Goal: Transaction & Acquisition: Purchase product/service

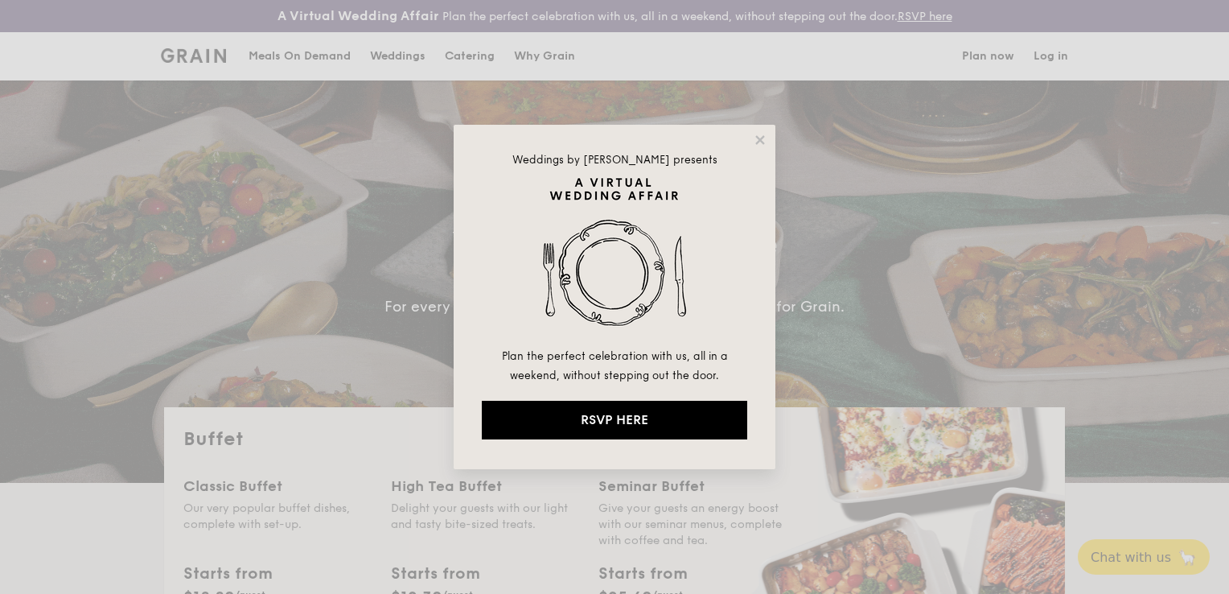
select select
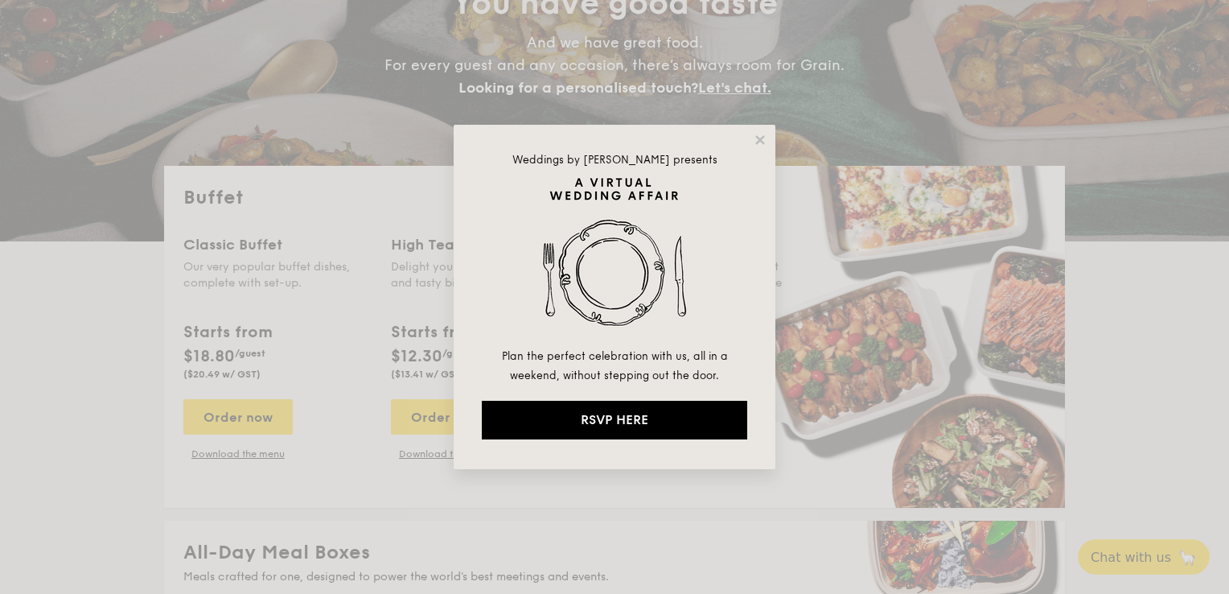
click at [762, 139] on icon at bounding box center [760, 140] width 14 height 14
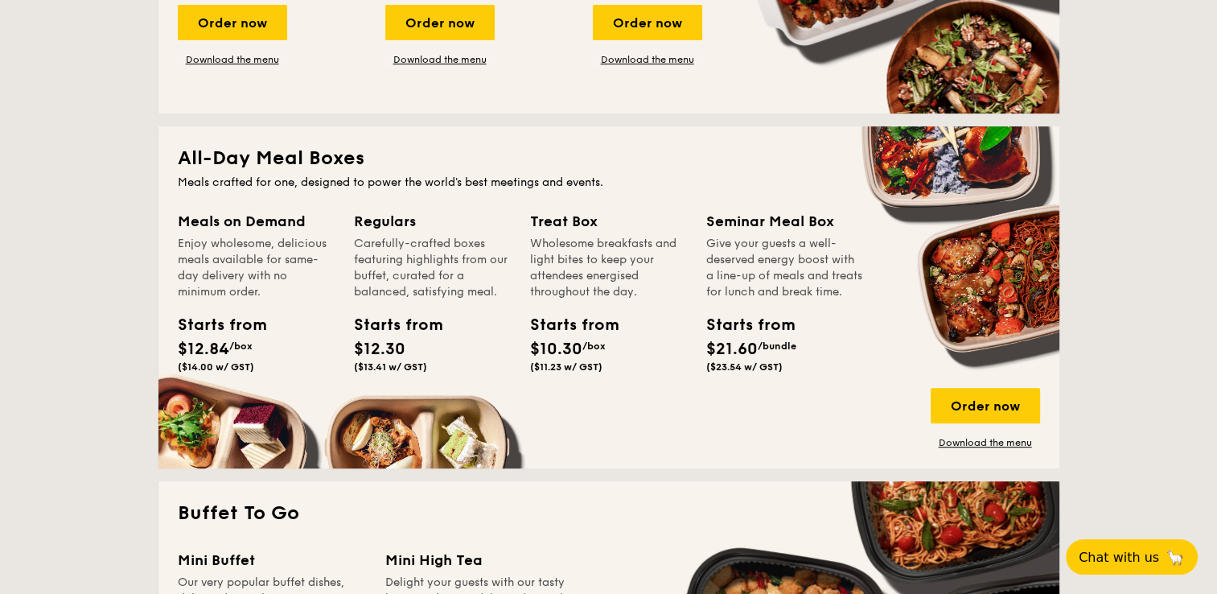
scroll to position [643, 0]
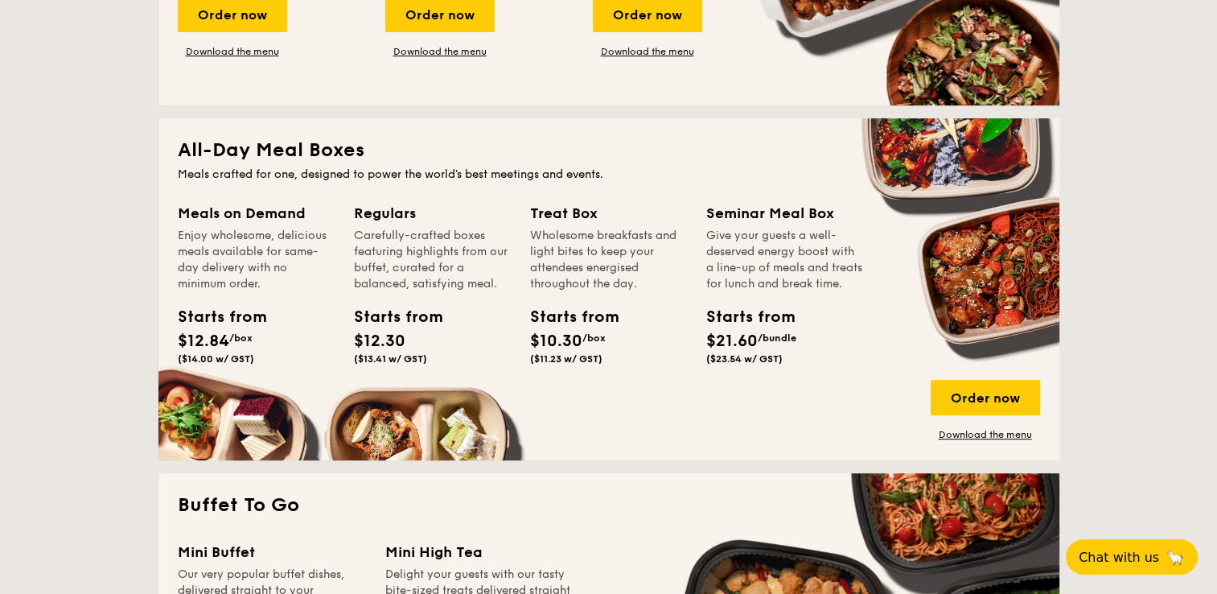
click at [256, 153] on h2 "All-Day Meal Boxes" at bounding box center [609, 151] width 862 height 26
click at [968, 390] on div "Order now" at bounding box center [984, 397] width 109 height 35
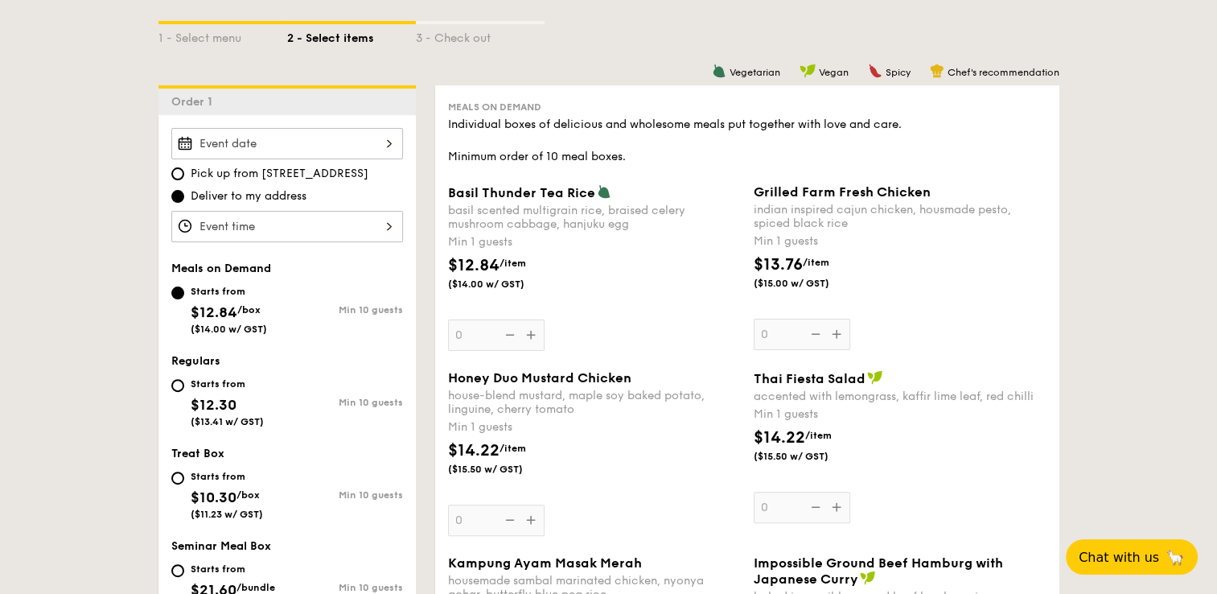
scroll to position [402, 0]
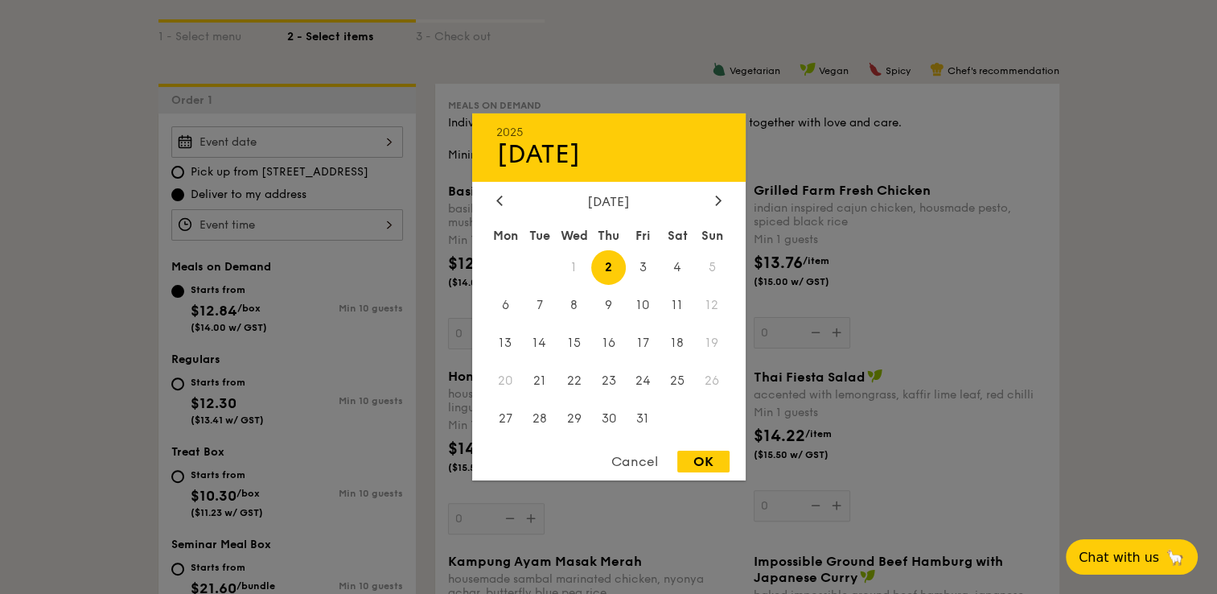
click at [282, 141] on div "2025 Oct [DATE] Tue Wed Thu Fri Sat Sun 1 2 3 4 5 6 7 8 9 10 11 12 13 14 15 16 …" at bounding box center [287, 141] width 232 height 31
click at [605, 268] on span "2" at bounding box center [608, 267] width 35 height 35
drag, startPoint x: 702, startPoint y: 463, endPoint x: 680, endPoint y: 455, distance: 23.2
click at [702, 462] on div "OK" at bounding box center [703, 461] width 52 height 22
type input "[DATE]"
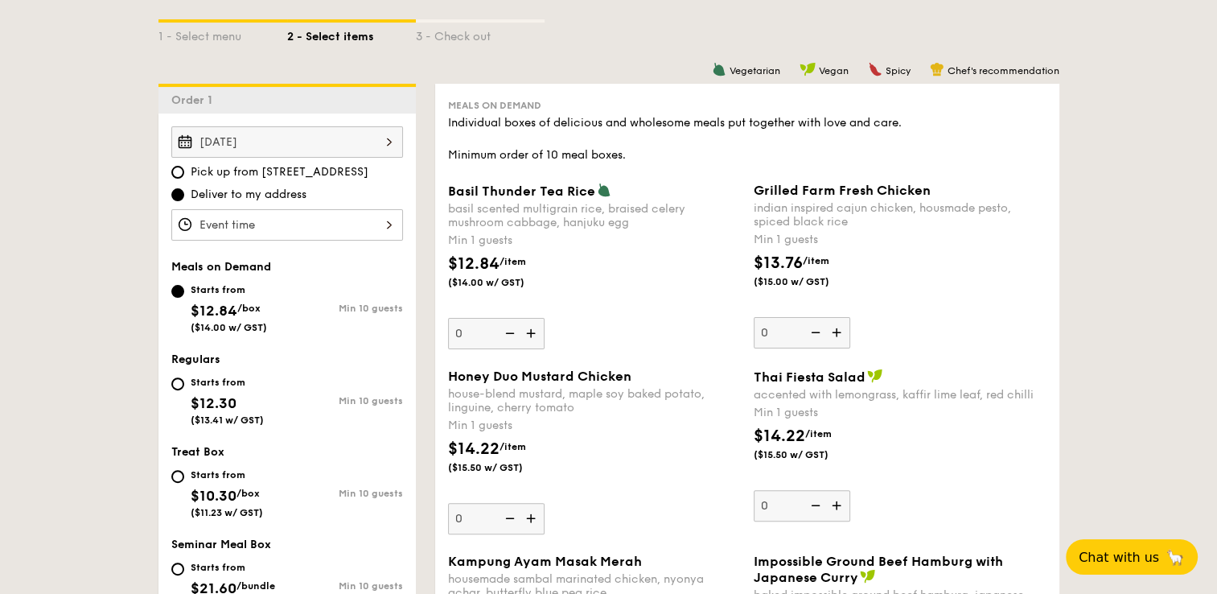
click at [320, 229] on div at bounding box center [287, 224] width 232 height 31
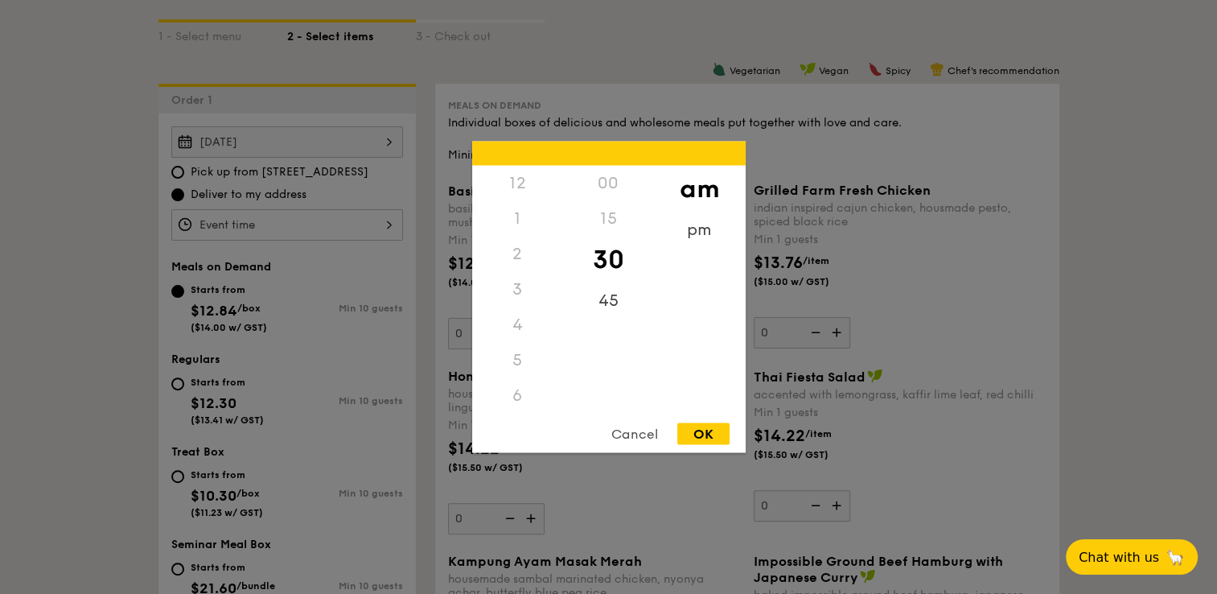
scroll to position [177, 0]
drag, startPoint x: 521, startPoint y: 357, endPoint x: 516, endPoint y: 302, distance: 54.9
click at [516, 299] on div "12 1 2 3 4 5 6 7 8 9 10 11" at bounding box center [517, 288] width 91 height 245
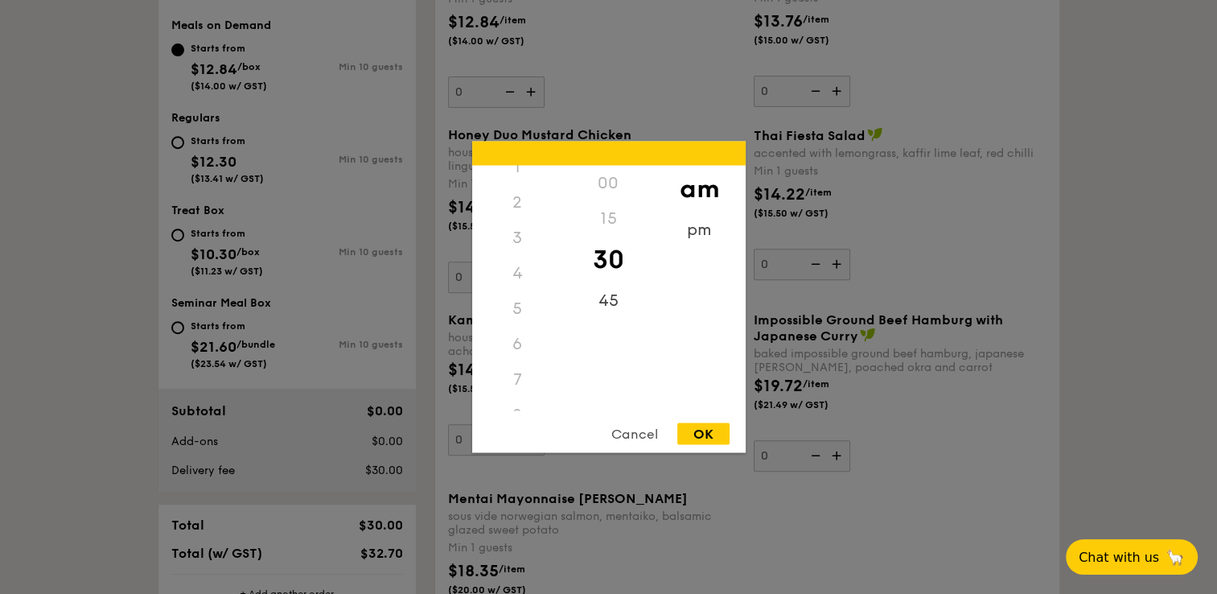
scroll to position [0, 0]
click at [515, 184] on div "12" at bounding box center [517, 183] width 91 height 35
click at [502, 182] on div "12" at bounding box center [517, 183] width 91 height 35
click at [502, 179] on div "12" at bounding box center [517, 183] width 91 height 35
drag, startPoint x: 502, startPoint y: 179, endPoint x: 509, endPoint y: 184, distance: 9.2
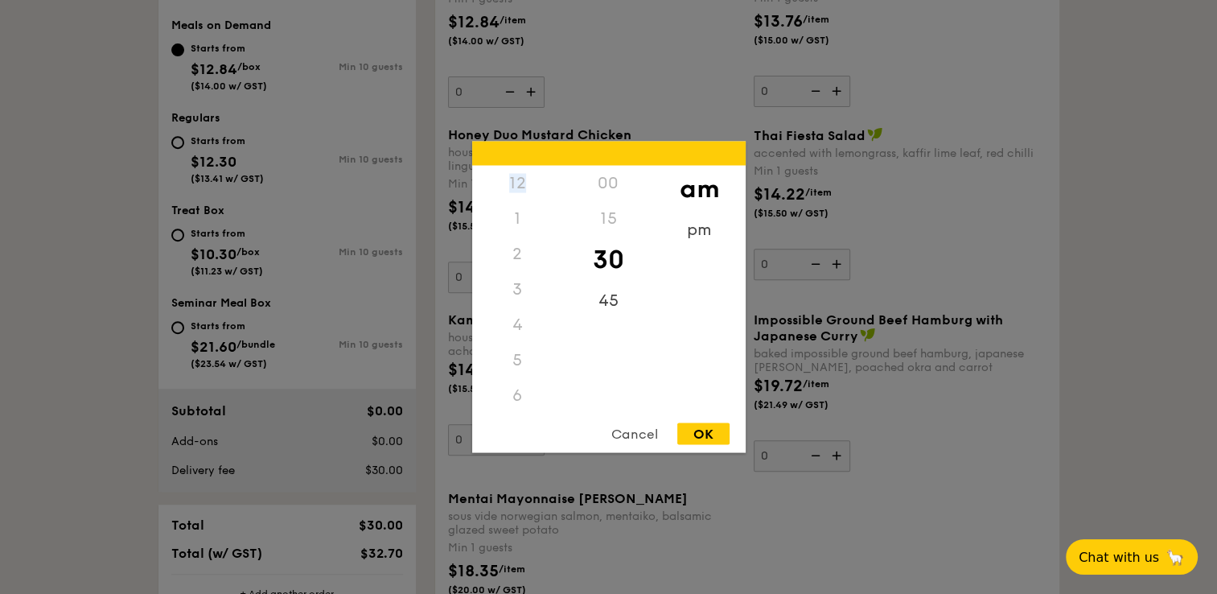
click at [502, 179] on div "12" at bounding box center [517, 183] width 91 height 35
click at [511, 182] on div "12" at bounding box center [517, 183] width 91 height 35
click at [701, 232] on div "pm" at bounding box center [699, 235] width 91 height 47
click at [518, 180] on div "12" at bounding box center [517, 189] width 91 height 47
click at [614, 179] on div "00" at bounding box center [608, 189] width 91 height 47
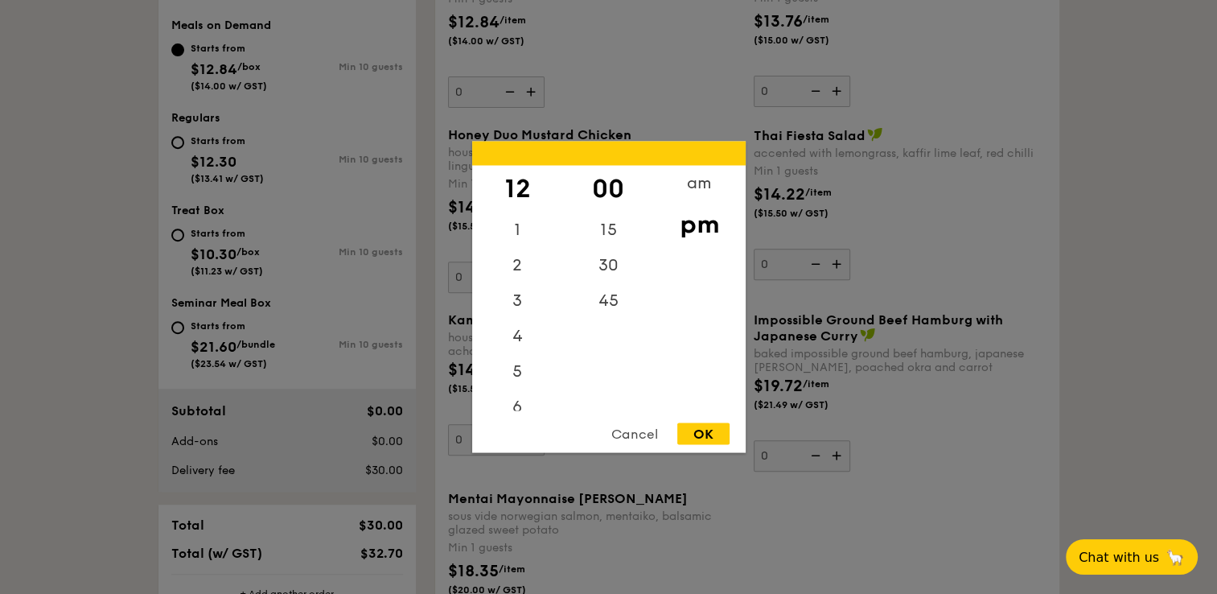
click at [703, 438] on div "OK" at bounding box center [703, 434] width 52 height 22
type input "12:00PM"
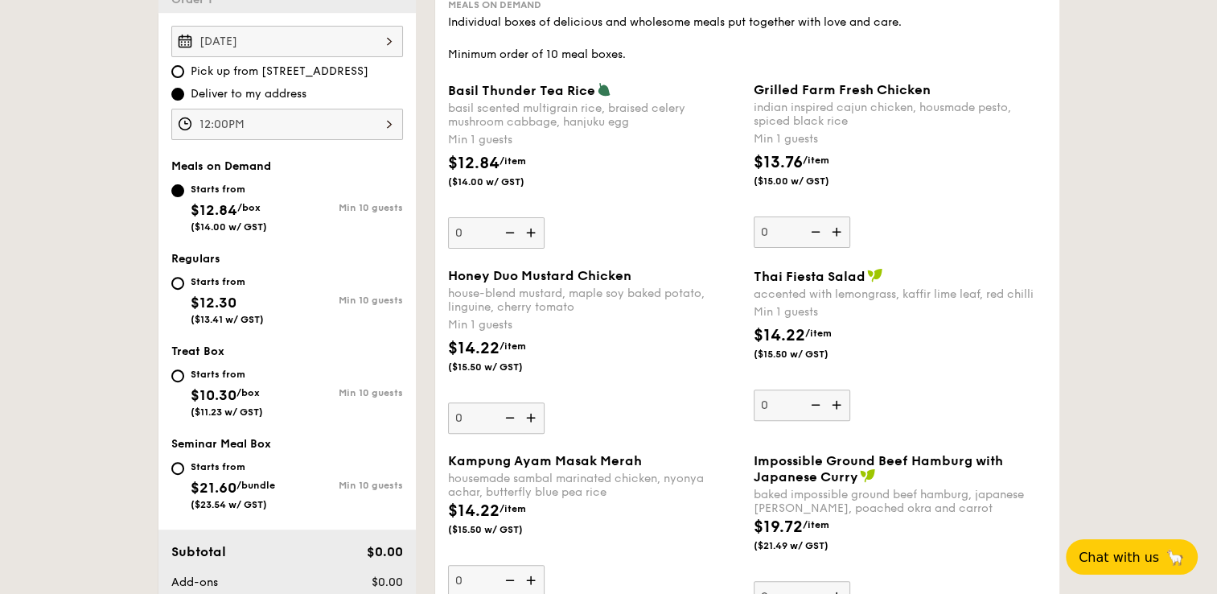
scroll to position [483, 0]
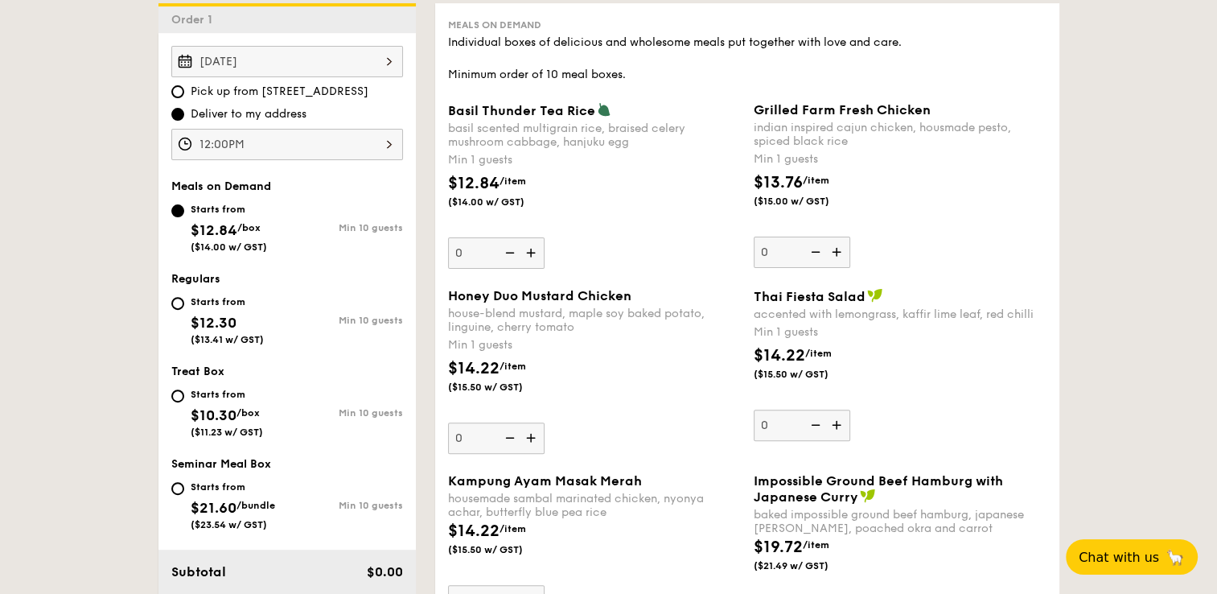
click at [521, 310] on div "house-blend mustard, maple soy baked potato, linguine, cherry tomato" at bounding box center [594, 319] width 293 height 27
click at [521, 422] on input "0" at bounding box center [496, 437] width 97 height 31
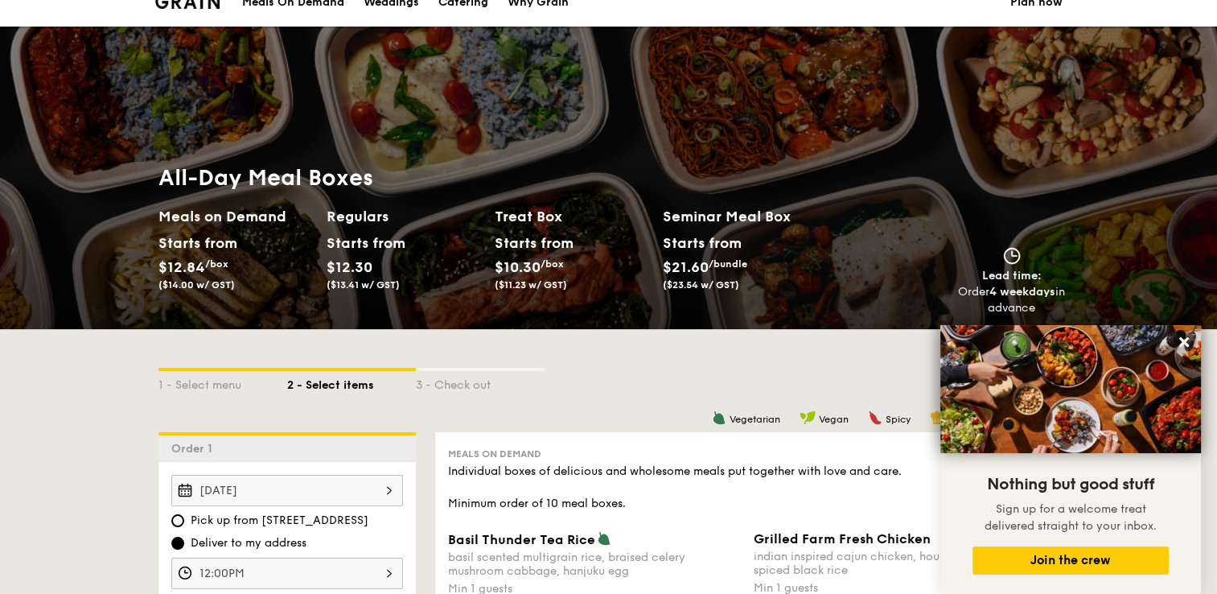
scroll to position [80, 0]
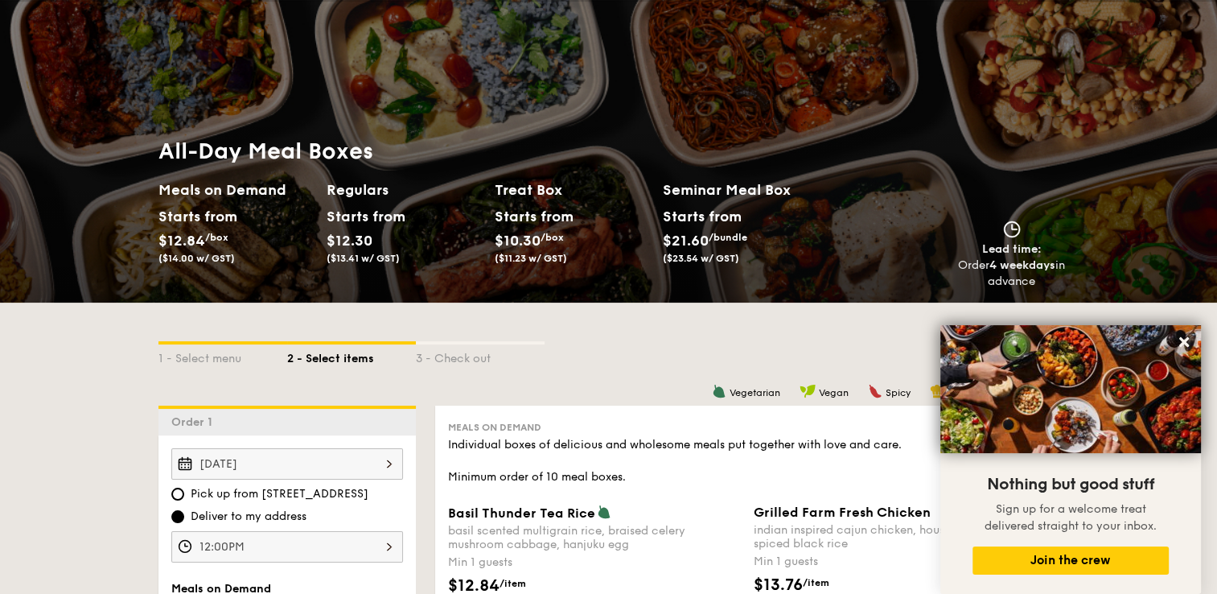
drag, startPoint x: 1187, startPoint y: 343, endPoint x: 1067, endPoint y: 328, distance: 120.8
click at [1186, 343] on icon at bounding box center [1184, 342] width 14 height 14
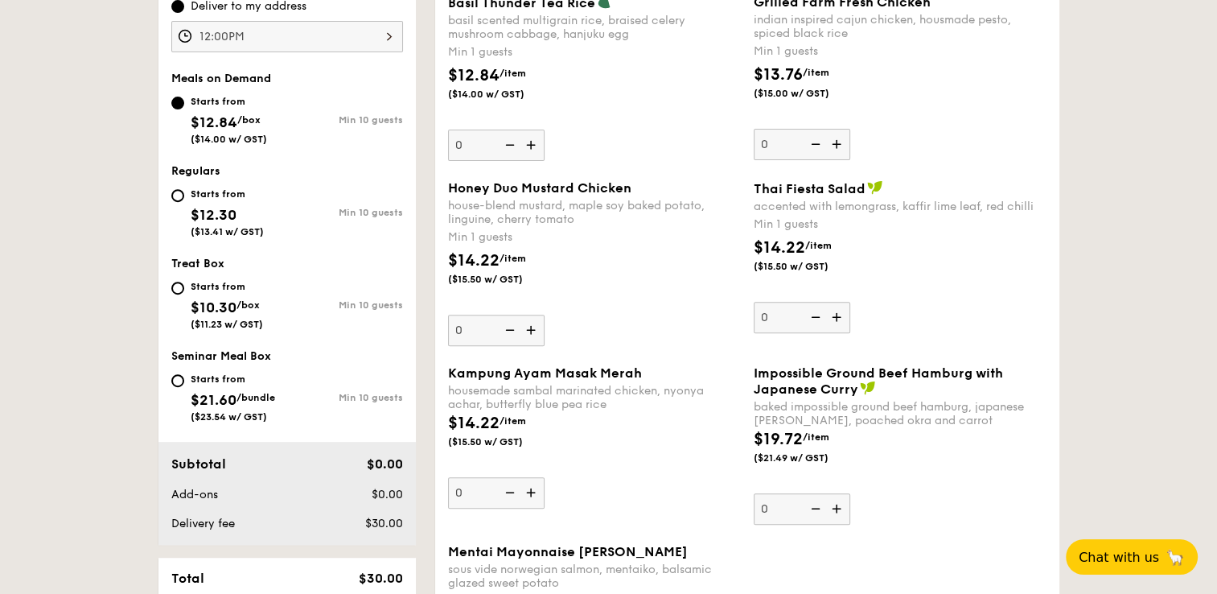
scroll to position [563, 0]
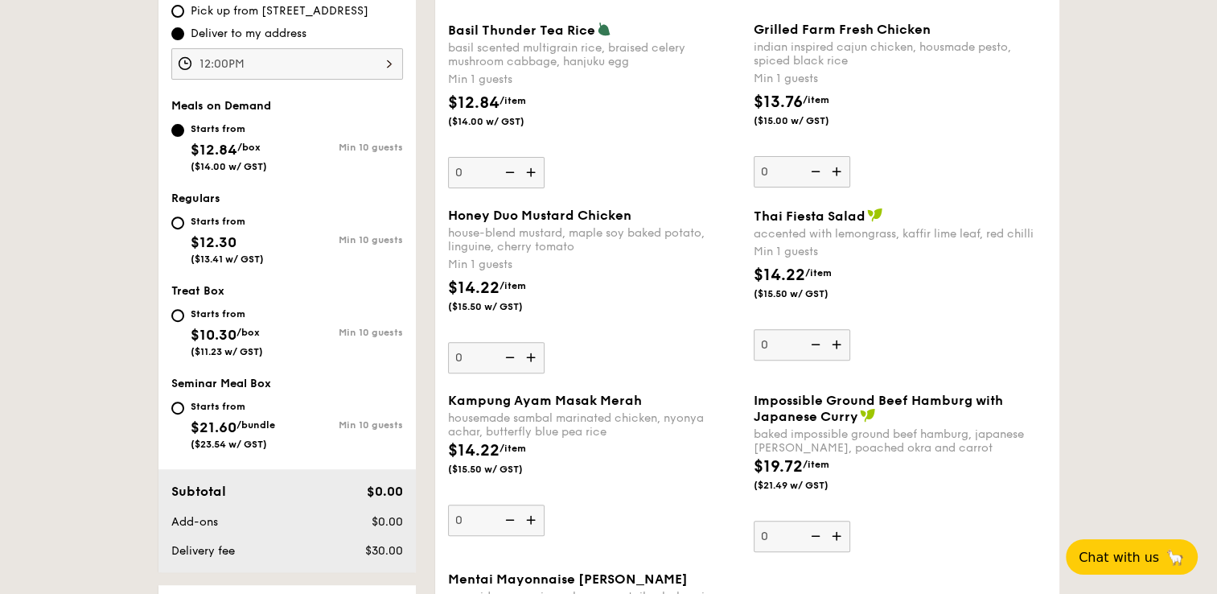
click at [546, 250] on div "house-blend mustard, maple soy baked potato, linguine, cherry tomato" at bounding box center [594, 239] width 293 height 27
click at [544, 342] on input "0" at bounding box center [496, 357] width 97 height 31
click at [540, 312] on span "($15.50 w/ GST)" at bounding box center [502, 306] width 109 height 13
click at [540, 342] on input "0" at bounding box center [496, 357] width 97 height 31
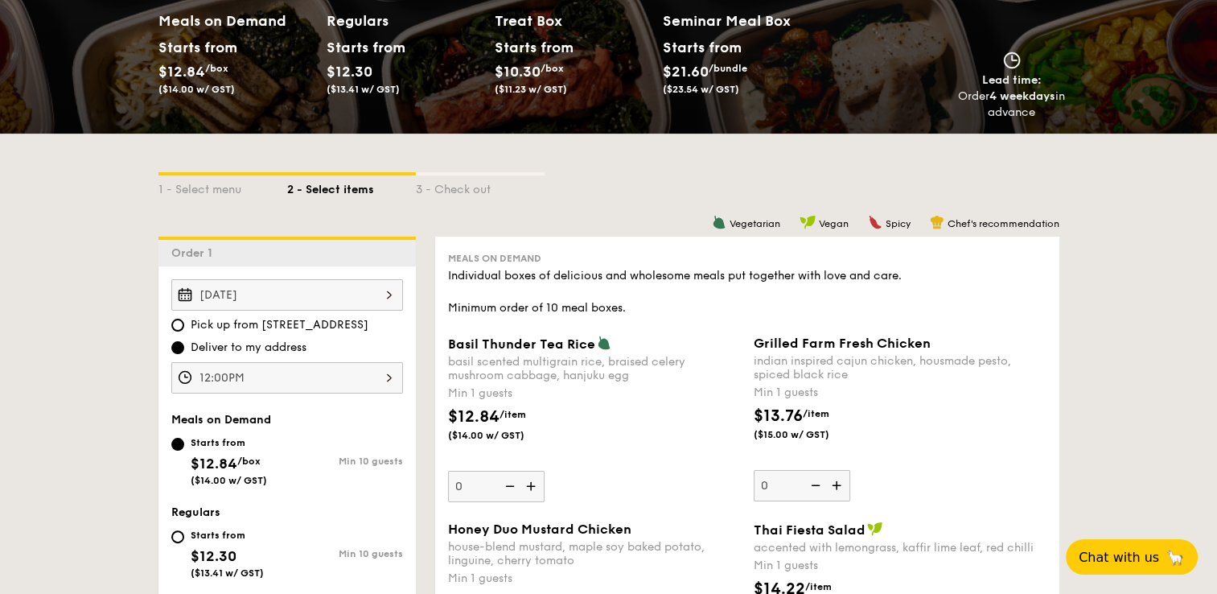
scroll to position [241, 0]
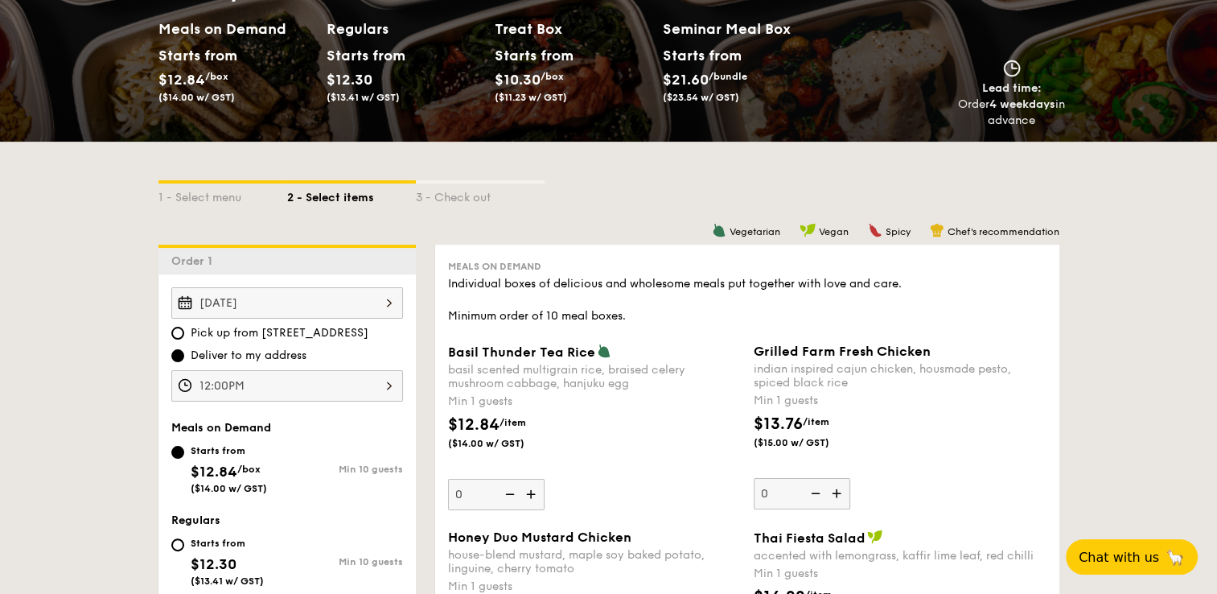
scroll to position [643, 0]
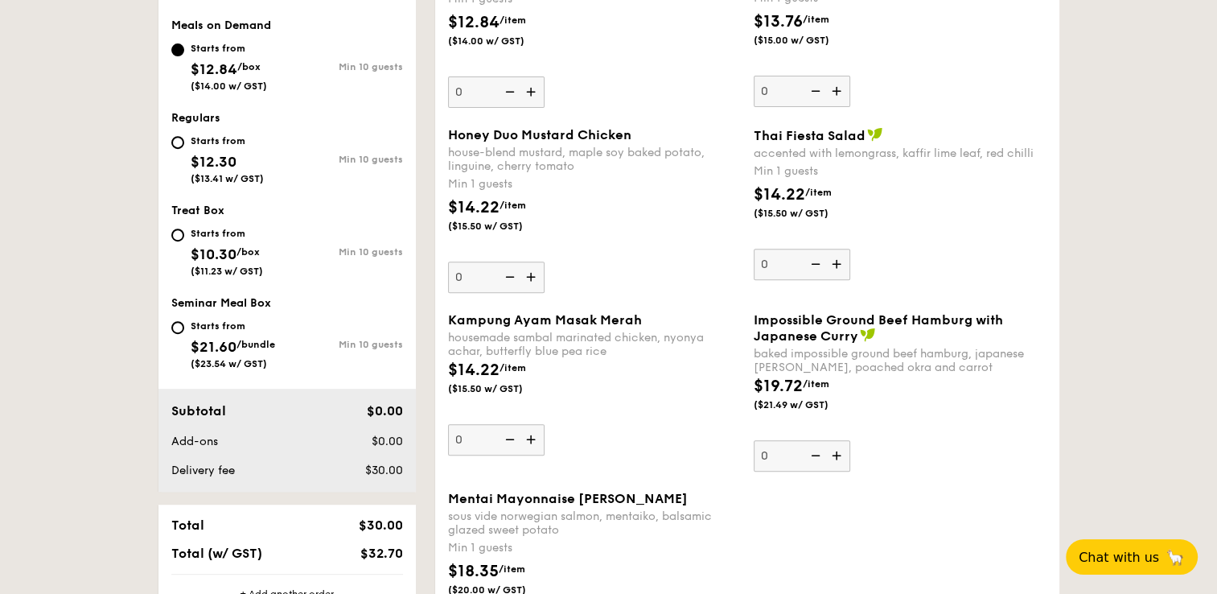
select select
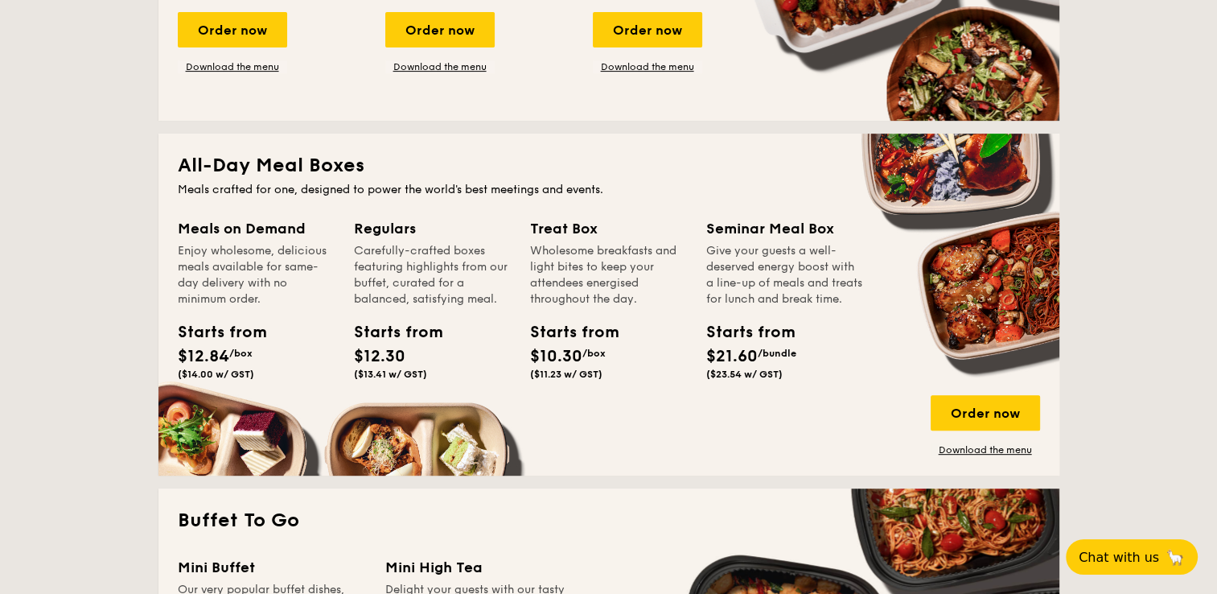
scroll to position [647, 0]
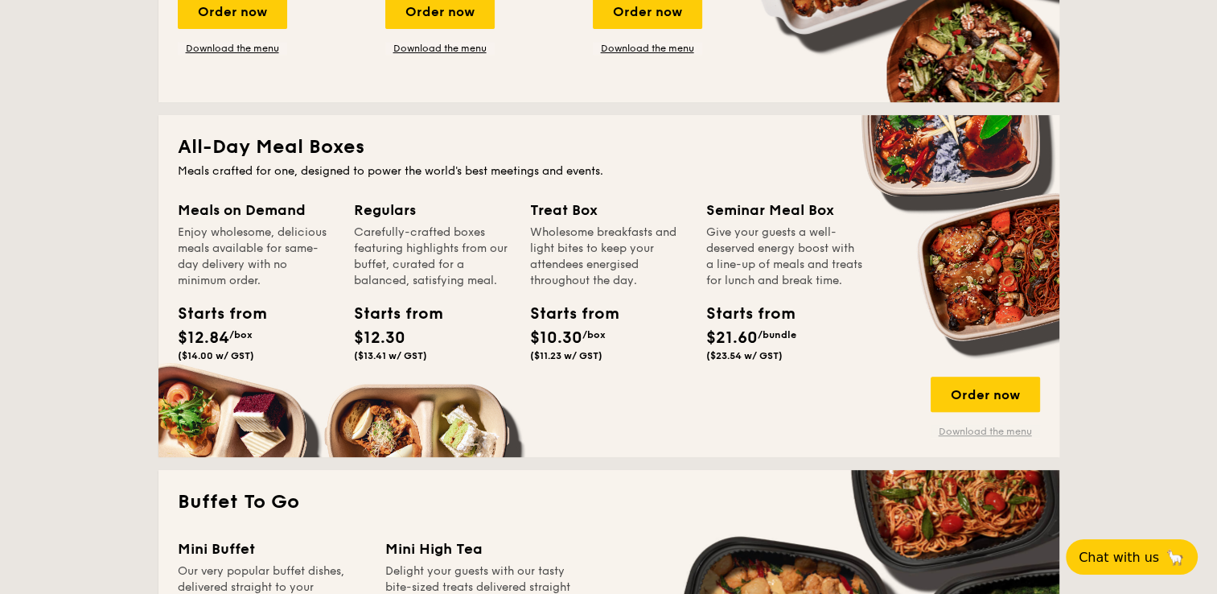
click at [994, 433] on link "Download the menu" at bounding box center [984, 431] width 109 height 13
click at [998, 396] on div "Order now" at bounding box center [984, 393] width 109 height 35
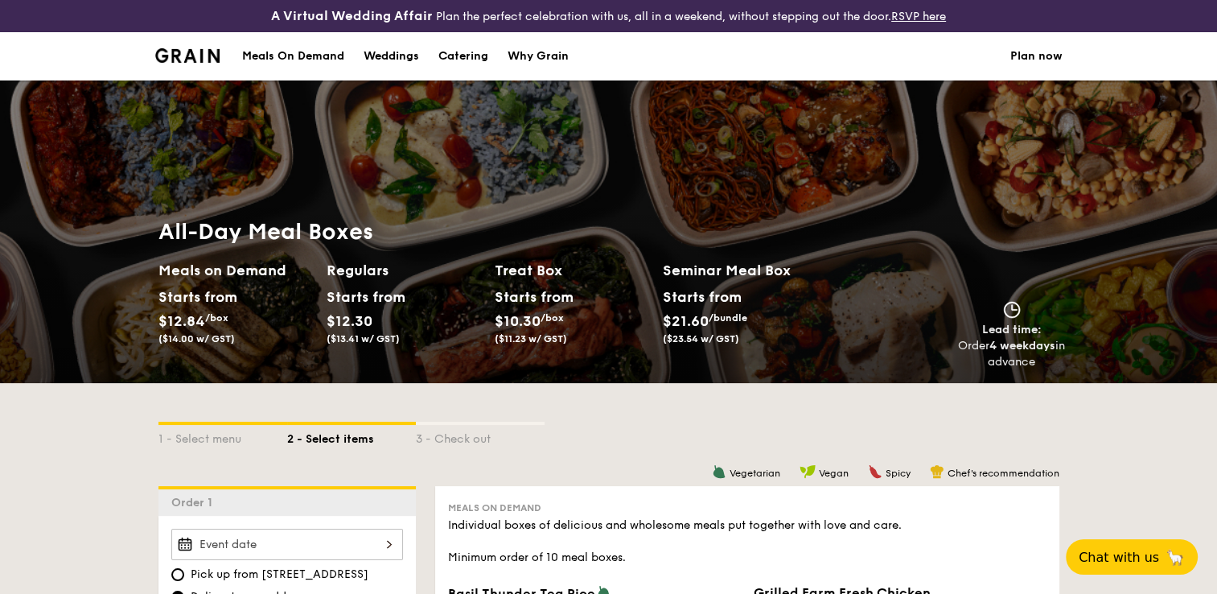
drag, startPoint x: 1082, startPoint y: 404, endPoint x: 1068, endPoint y: 403, distance: 14.5
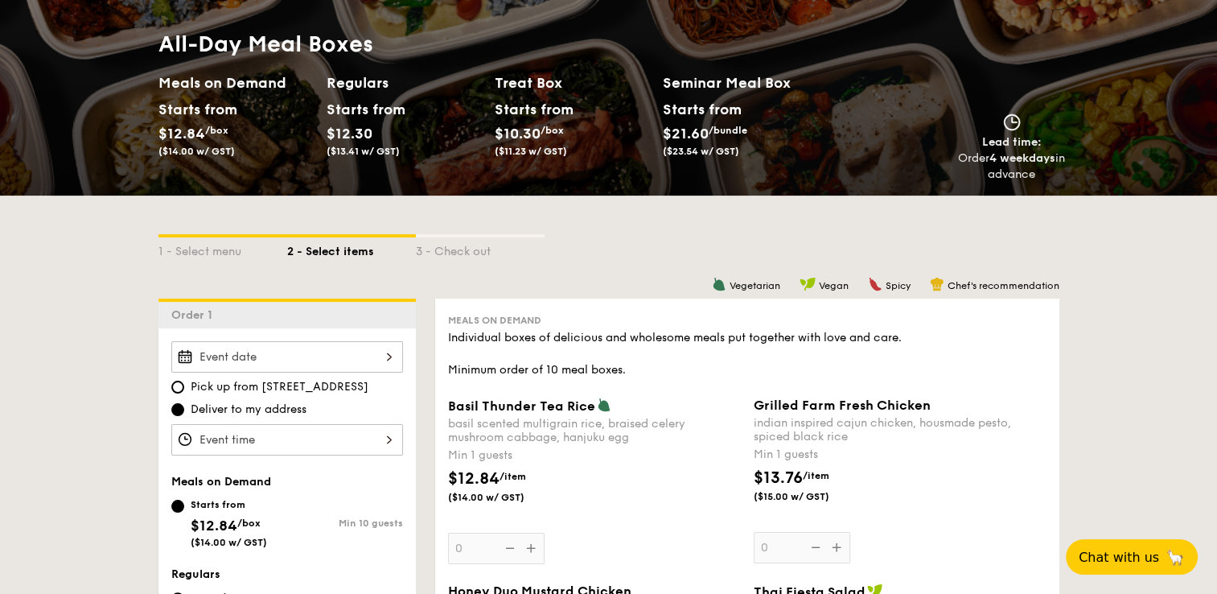
scroll to position [322, 0]
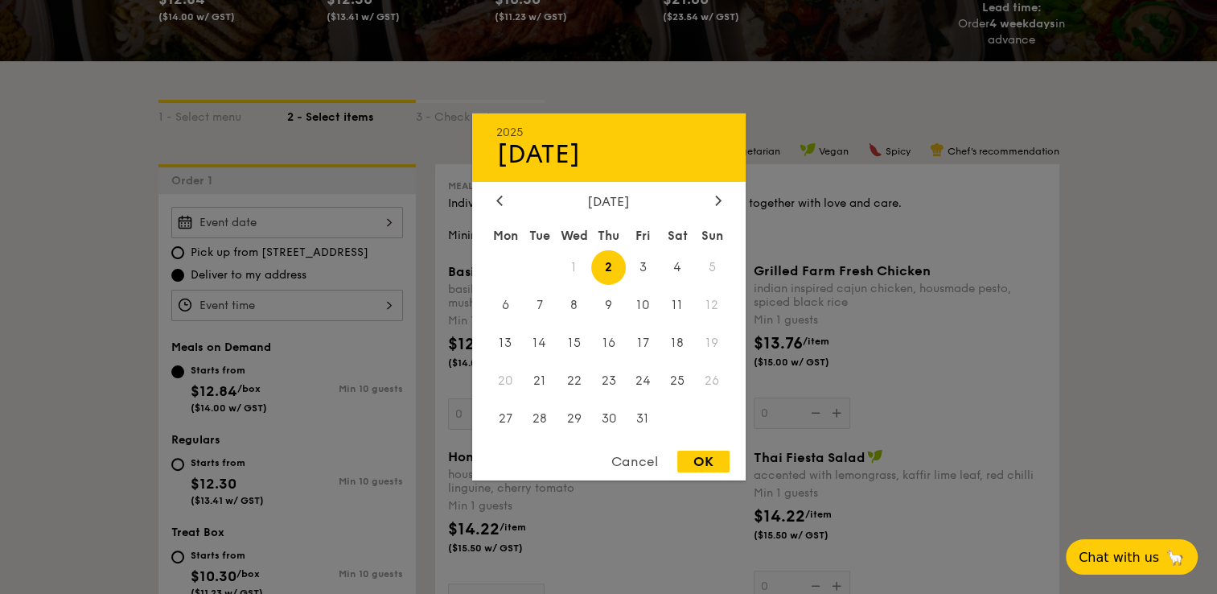
click at [362, 224] on div "2025 Oct [DATE] Tue Wed Thu Fri Sat Sun 1 2 3 4 5 6 7 8 9 10 11 12 13 14 15 16 …" at bounding box center [287, 222] width 232 height 31
click at [698, 459] on div "OK" at bounding box center [703, 461] width 52 height 22
type input "[DATE]"
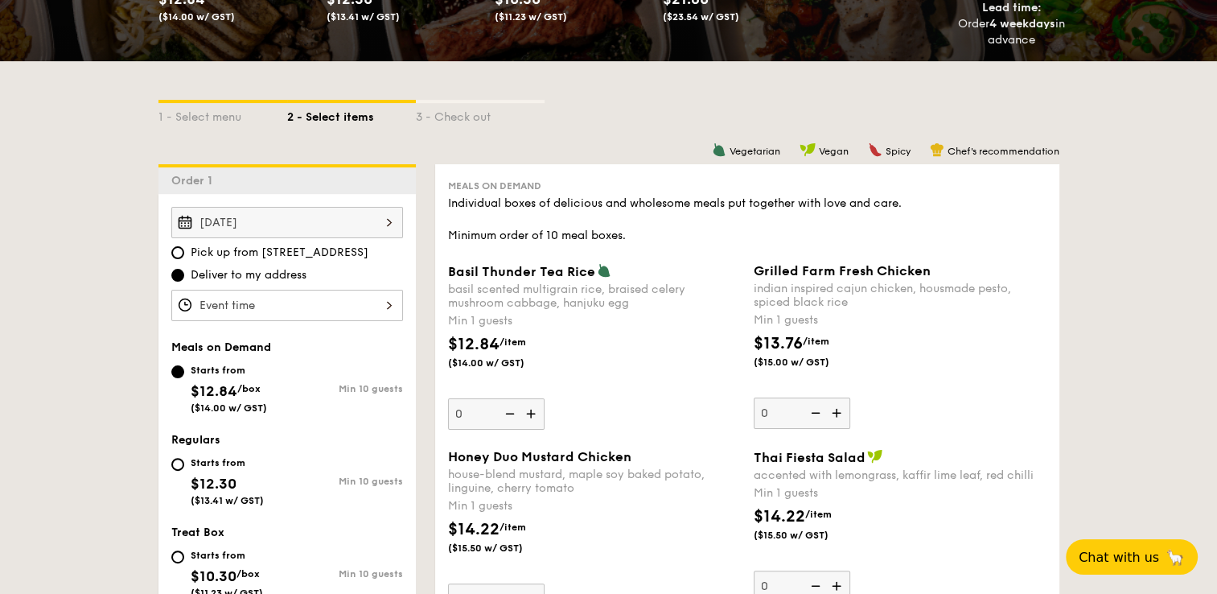
click at [335, 301] on div at bounding box center [287, 305] width 232 height 31
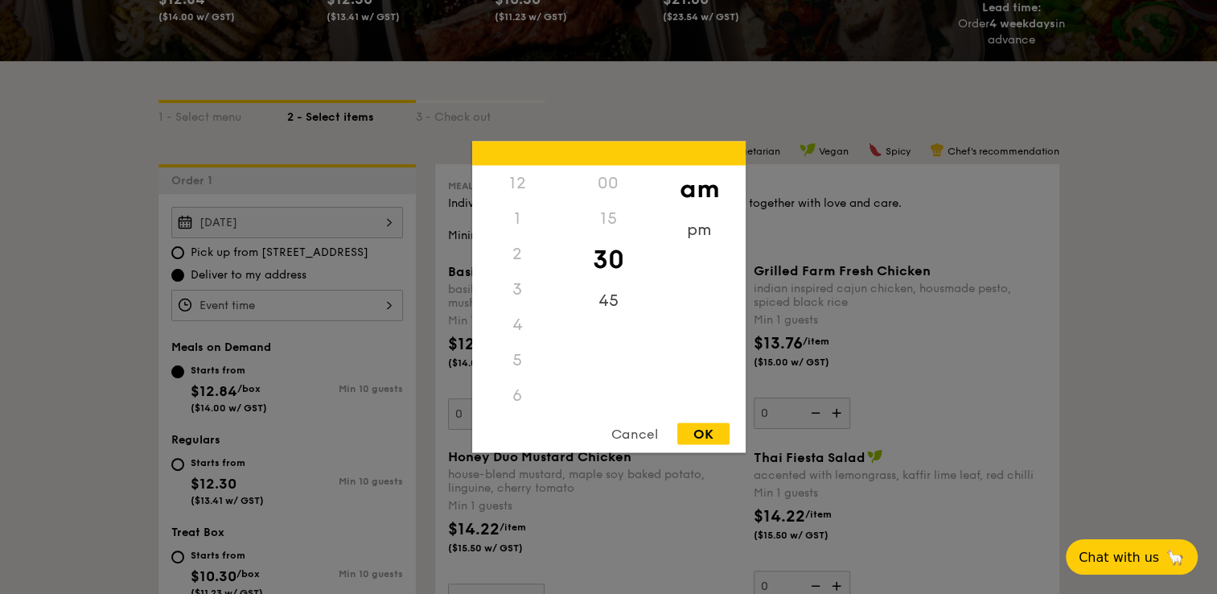
scroll to position [177, 0]
click at [692, 231] on div "pm" at bounding box center [699, 235] width 91 height 47
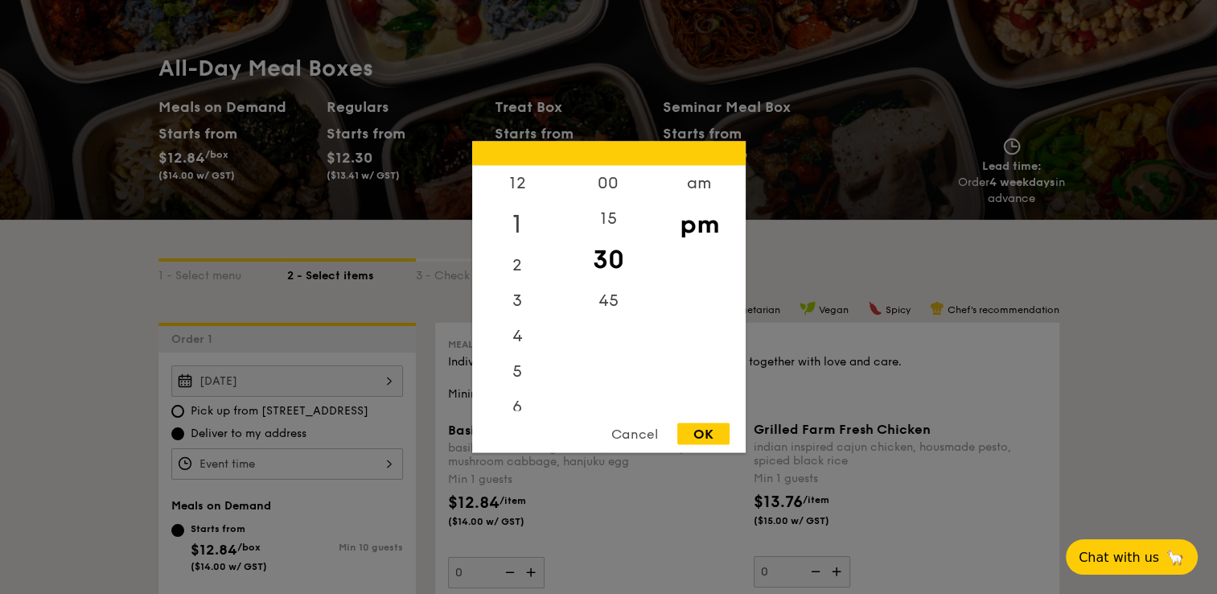
scroll to position [80, 0]
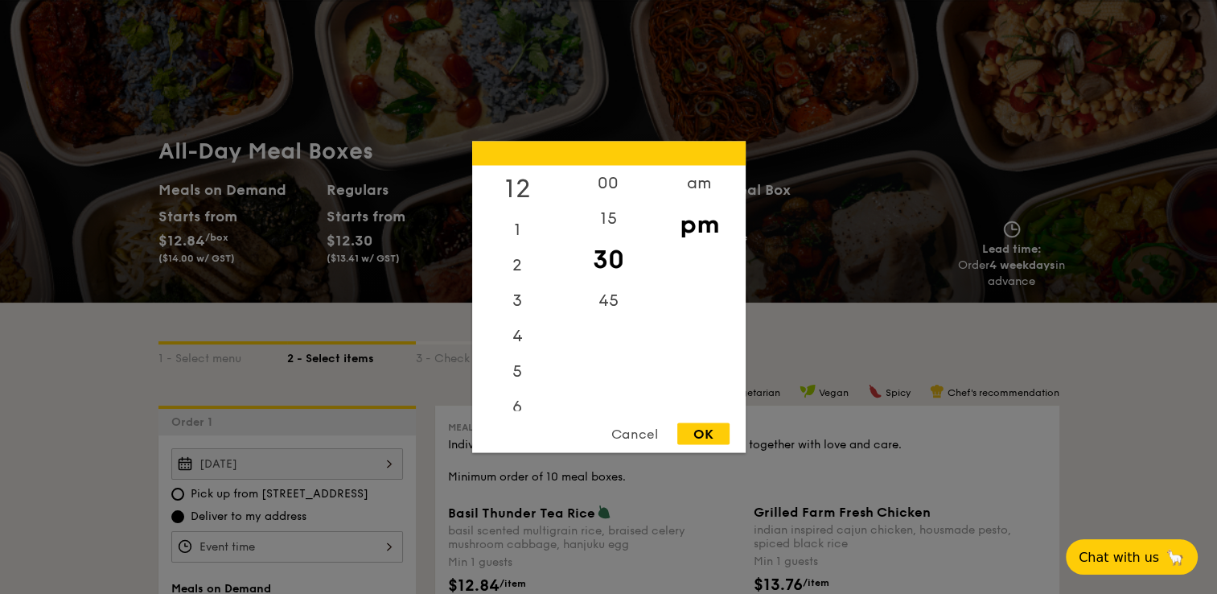
click at [525, 191] on div "12" at bounding box center [517, 189] width 91 height 47
drag, startPoint x: 602, startPoint y: 186, endPoint x: 605, endPoint y: 197, distance: 11.5
click at [603, 186] on div "00" at bounding box center [608, 189] width 91 height 47
click at [703, 427] on div "OK" at bounding box center [703, 434] width 52 height 22
type input "12:00PM"
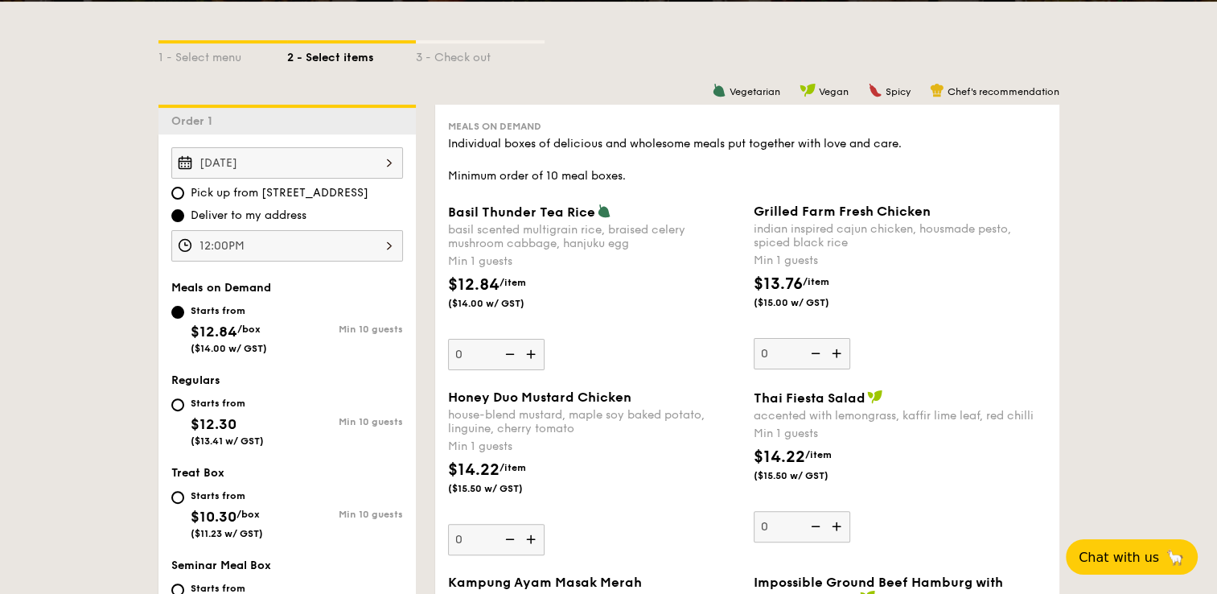
scroll to position [483, 0]
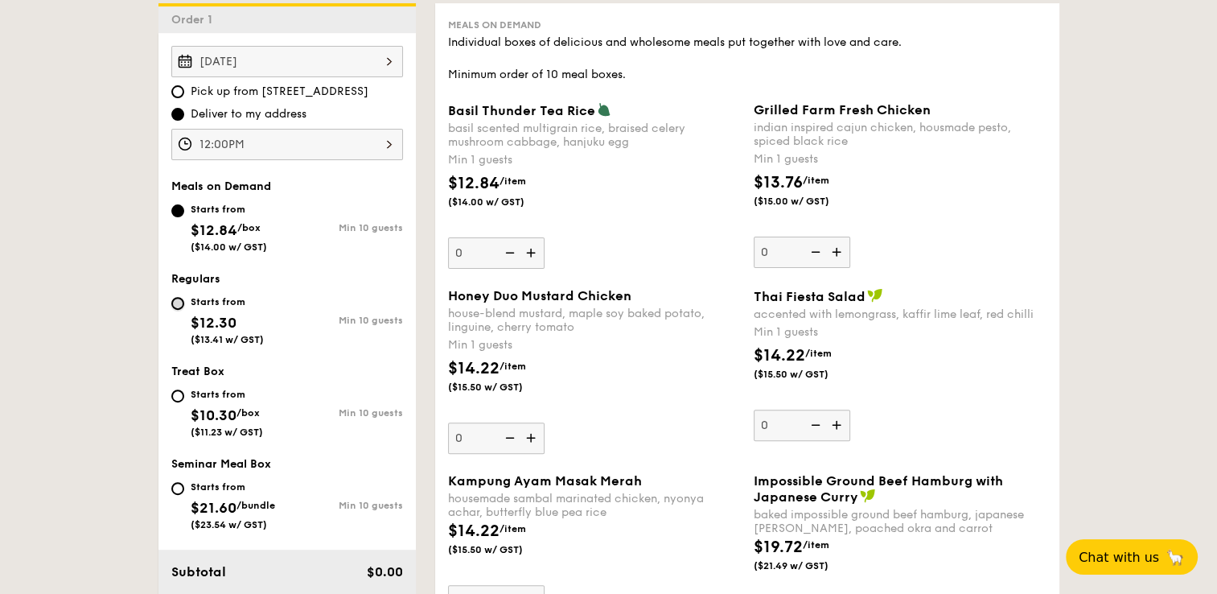
click at [177, 306] on input "Starts from $12.30 ($13.41 w/ GST) Min 10 guests" at bounding box center [177, 303] width 13 height 13
radio input "true"
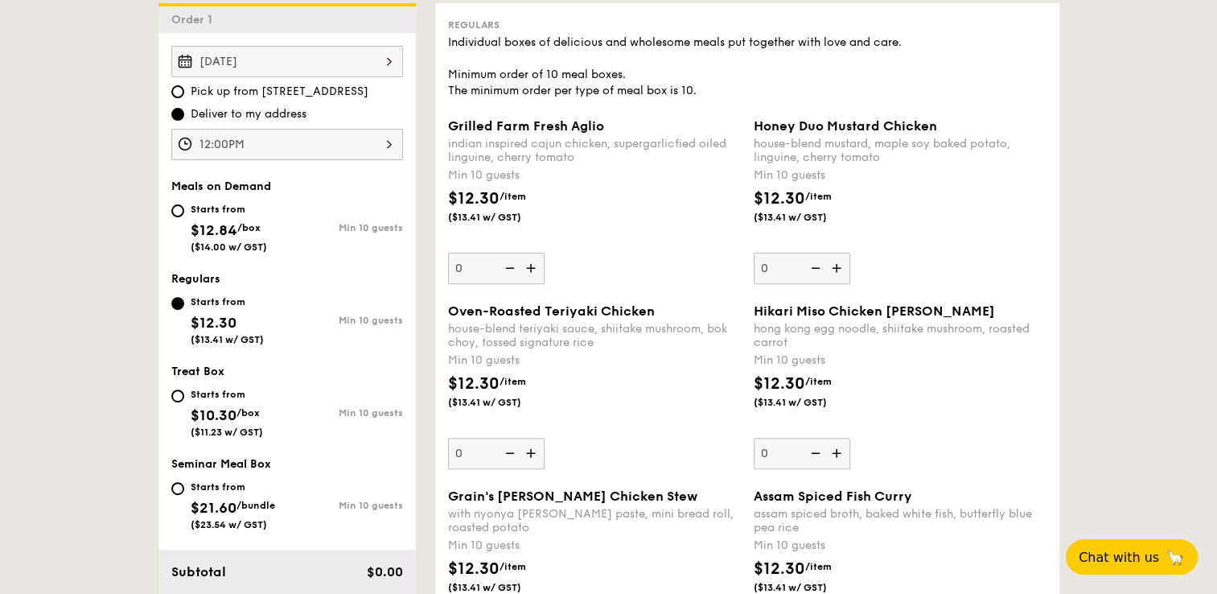
click at [841, 269] on img at bounding box center [838, 268] width 24 height 31
click at [841, 269] on input "0" at bounding box center [802, 268] width 97 height 31
click at [841, 269] on img at bounding box center [838, 268] width 24 height 31
click at [841, 269] on input "10" at bounding box center [802, 268] width 97 height 31
click at [841, 269] on img at bounding box center [838, 268] width 24 height 31
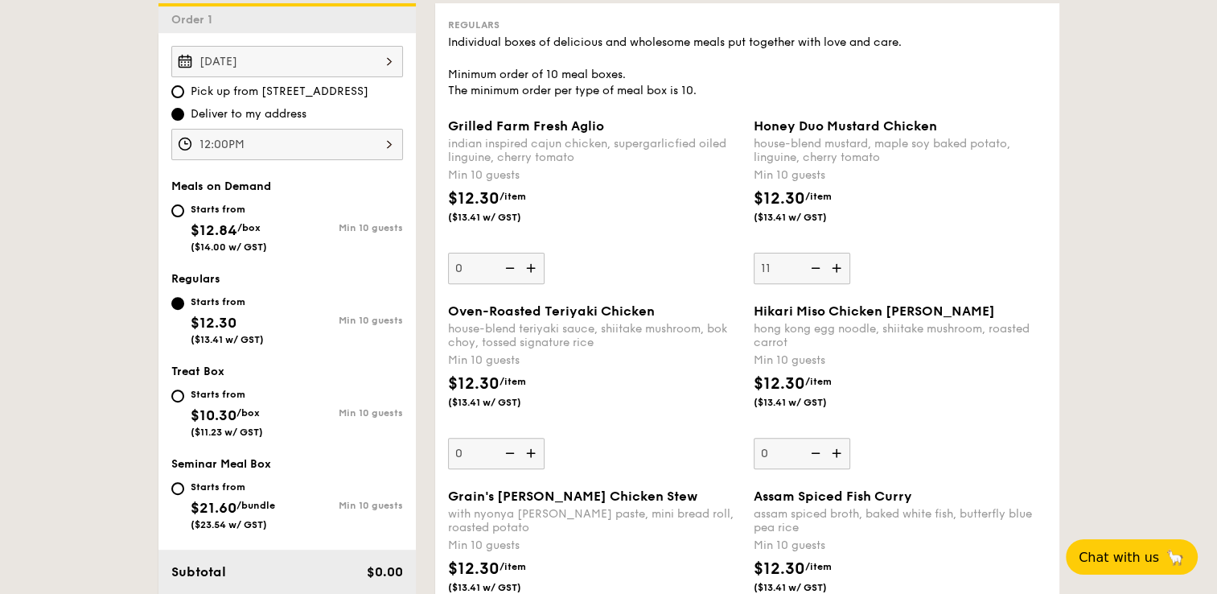
click at [841, 269] on input "11" at bounding box center [802, 268] width 97 height 31
click at [841, 269] on img at bounding box center [838, 268] width 24 height 31
click at [841, 269] on input "12" at bounding box center [802, 268] width 97 height 31
click at [841, 269] on img at bounding box center [838, 268] width 24 height 31
click at [841, 269] on input "13" at bounding box center [802, 268] width 97 height 31
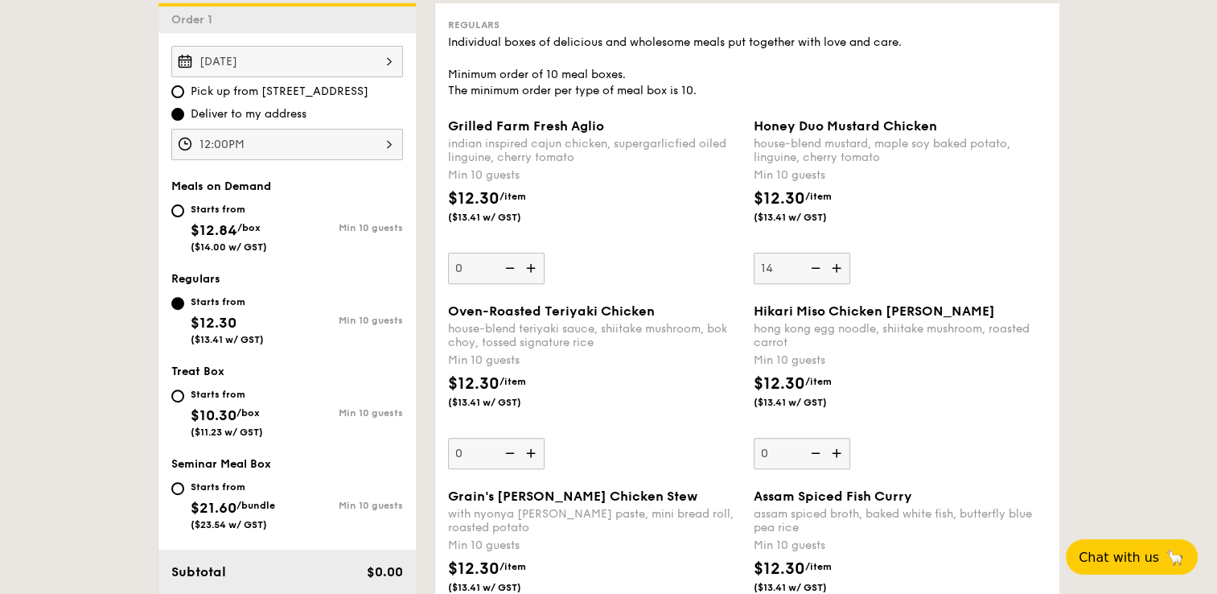
click at [814, 269] on img at bounding box center [814, 268] width 24 height 31
click at [814, 269] on input "14" at bounding box center [802, 268] width 97 height 31
click at [836, 265] on img at bounding box center [838, 268] width 24 height 31
click at [836, 265] on input "13" at bounding box center [802, 268] width 97 height 31
click at [835, 267] on img at bounding box center [838, 268] width 24 height 31
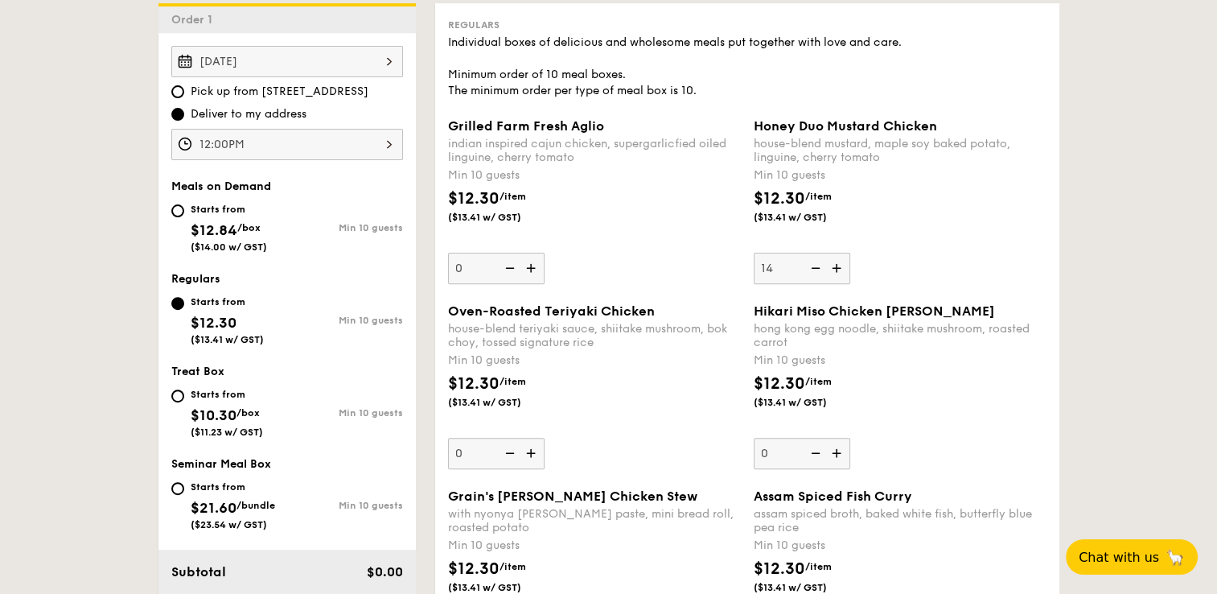
click at [835, 267] on input "14" at bounding box center [802, 268] width 97 height 31
click at [834, 268] on img at bounding box center [838, 268] width 24 height 31
click at [834, 268] on input "15" at bounding box center [802, 268] width 97 height 31
click at [833, 269] on img at bounding box center [838, 268] width 24 height 31
click at [833, 269] on input "16" at bounding box center [802, 268] width 97 height 31
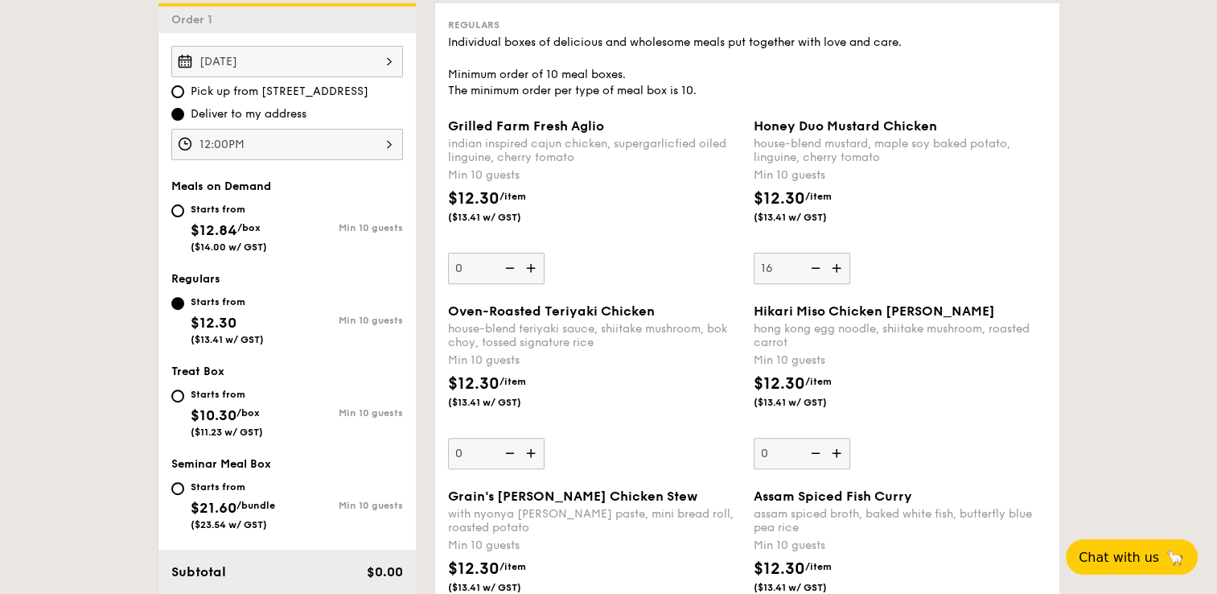
type input "17"
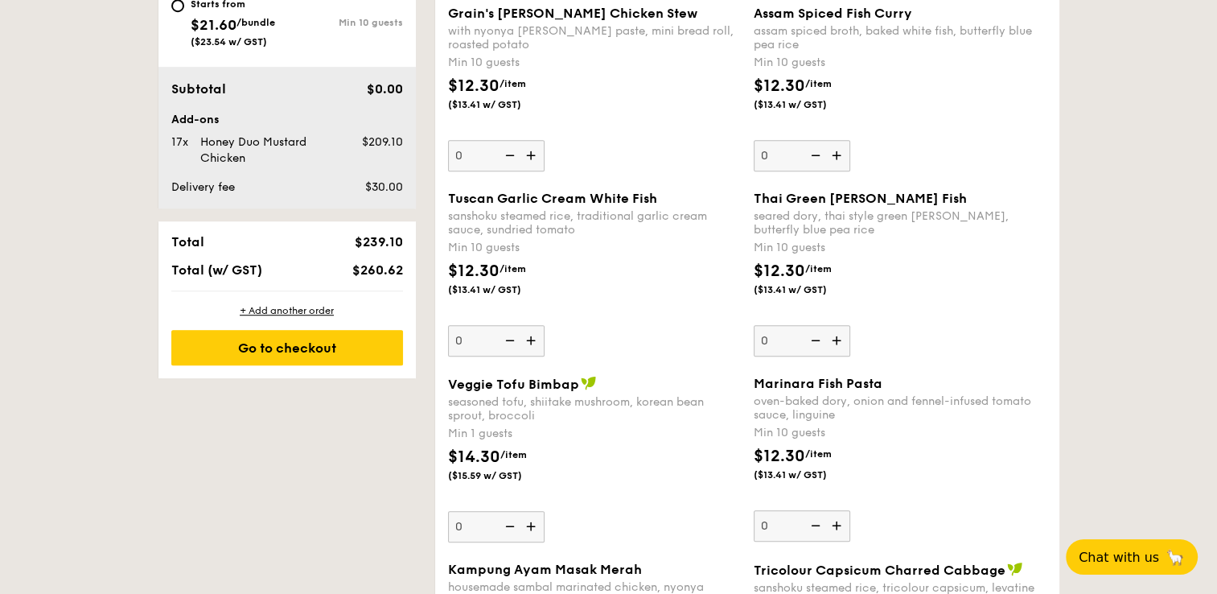
scroll to position [1045, 0]
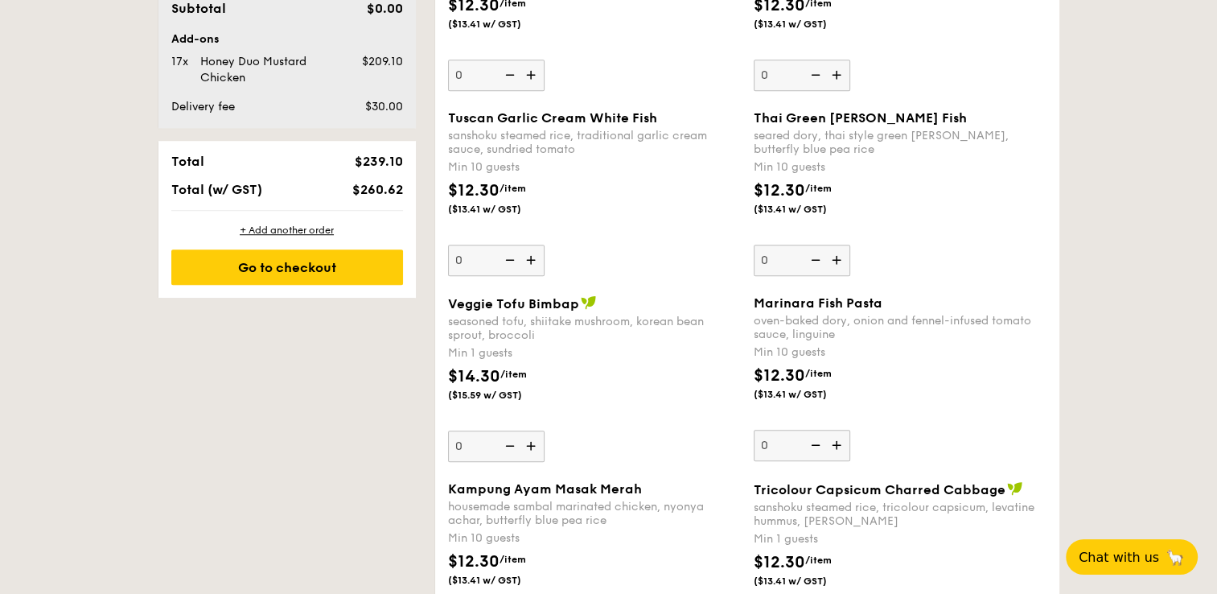
click at [697, 302] on div "Veggie Tofu Bimbap" at bounding box center [594, 303] width 293 height 16
click at [544, 430] on input "0" at bounding box center [496, 445] width 97 height 31
